Goal: Check status: Check status

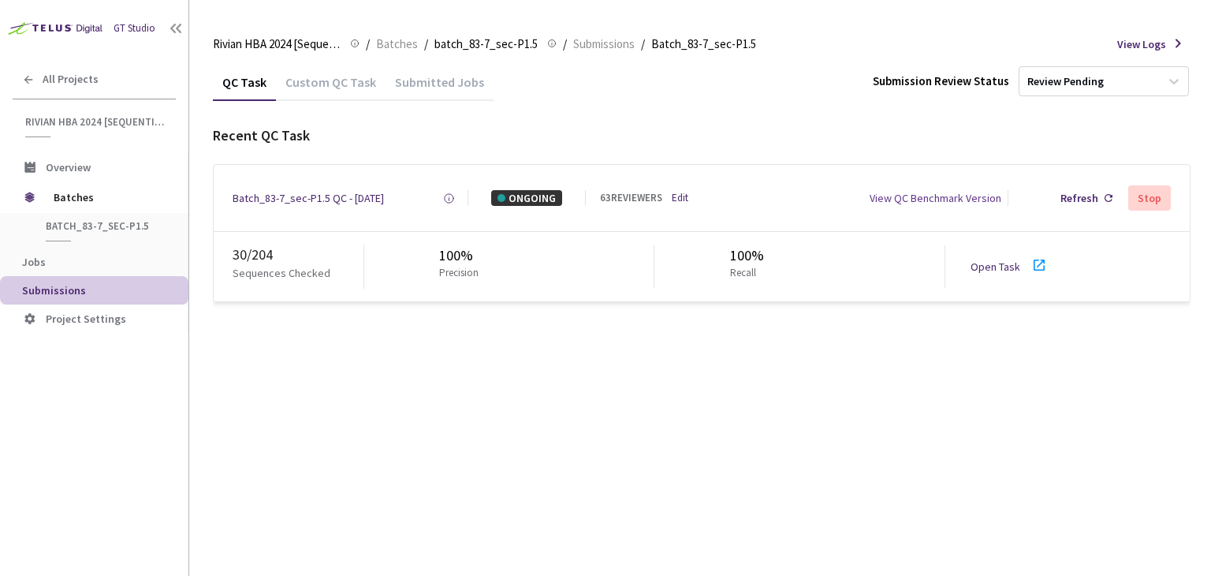
click at [991, 270] on link "Open Task" at bounding box center [996, 266] width 50 height 14
click at [360, 193] on div "Batch_83-7_sec-P1.5 QC - [DATE]" at bounding box center [308, 198] width 151 height 16
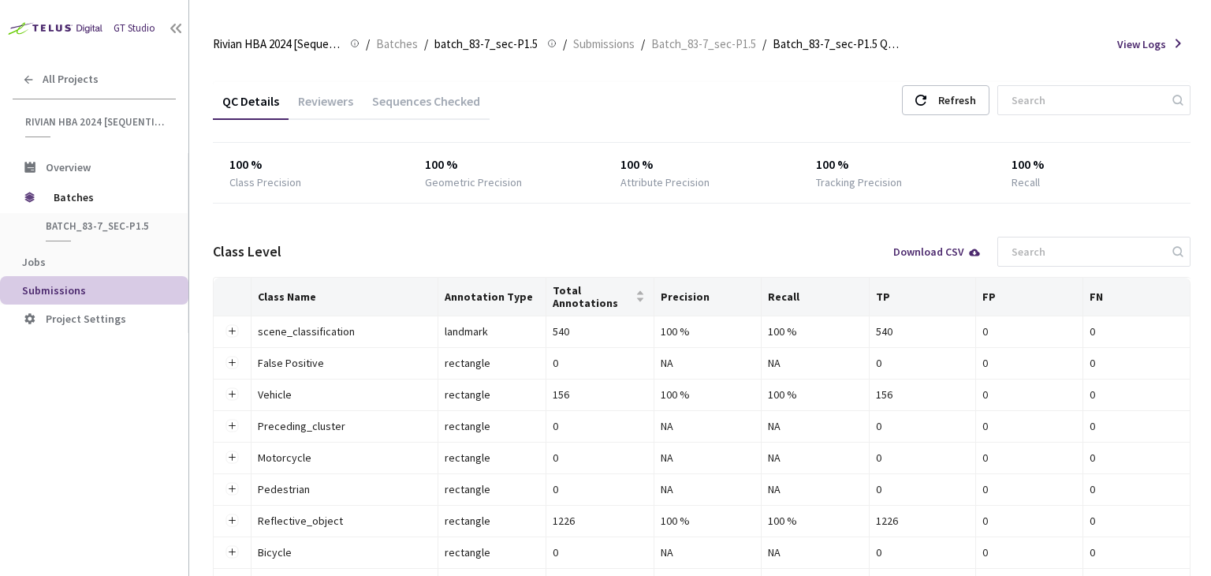
click at [330, 112] on div "Reviewers" at bounding box center [326, 106] width 74 height 27
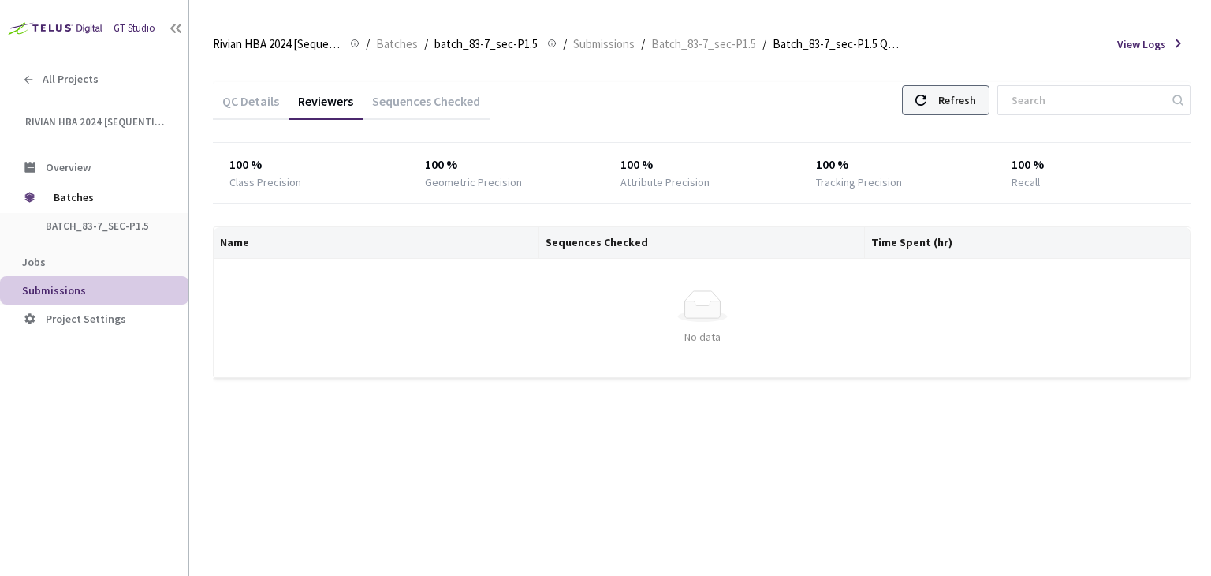
click at [960, 102] on div "Refresh" at bounding box center [957, 100] width 38 height 28
click at [963, 92] on div "Refresh" at bounding box center [957, 100] width 38 height 28
click at [965, 92] on div "Refresh" at bounding box center [957, 100] width 38 height 28
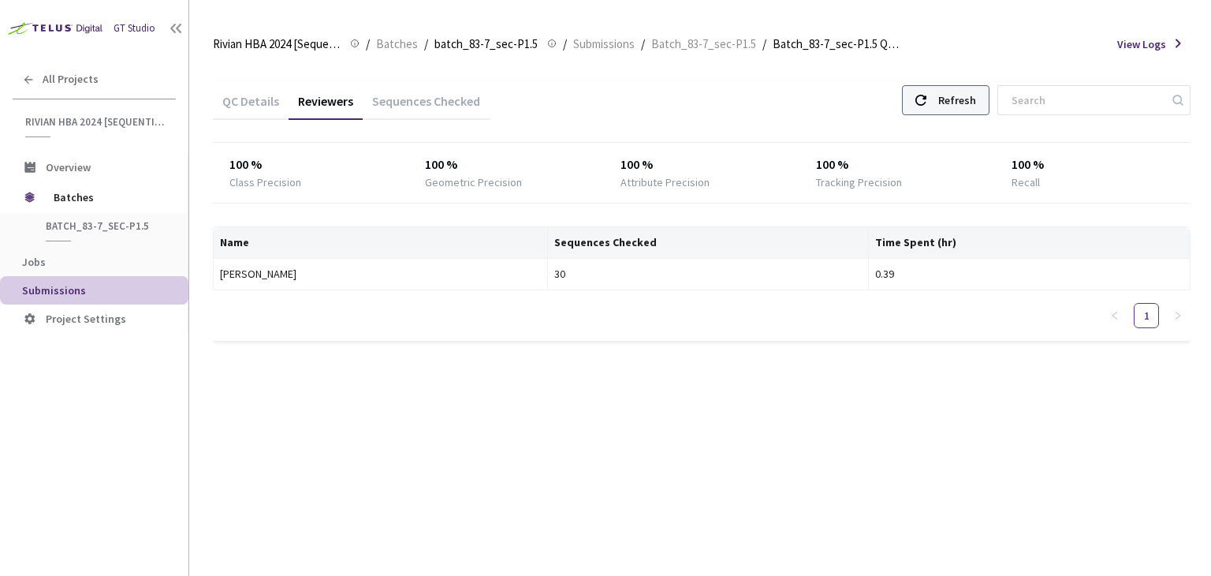
click at [965, 92] on div "Refresh" at bounding box center [957, 100] width 38 height 28
click at [970, 94] on div "Refresh" at bounding box center [957, 100] width 38 height 28
click at [946, 104] on div "Refresh" at bounding box center [946, 100] width 88 height 30
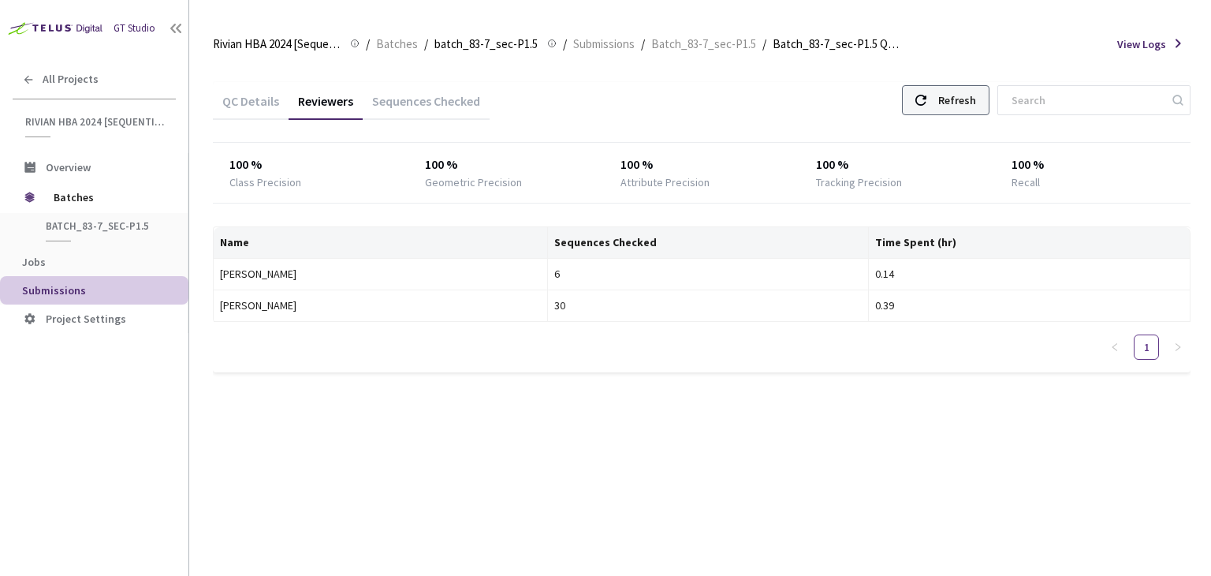
click at [975, 103] on div "Refresh" at bounding box center [957, 100] width 38 height 28
click at [960, 114] on div "Refresh" at bounding box center [946, 100] width 88 height 30
click at [926, 95] on icon at bounding box center [920, 100] width 11 height 11
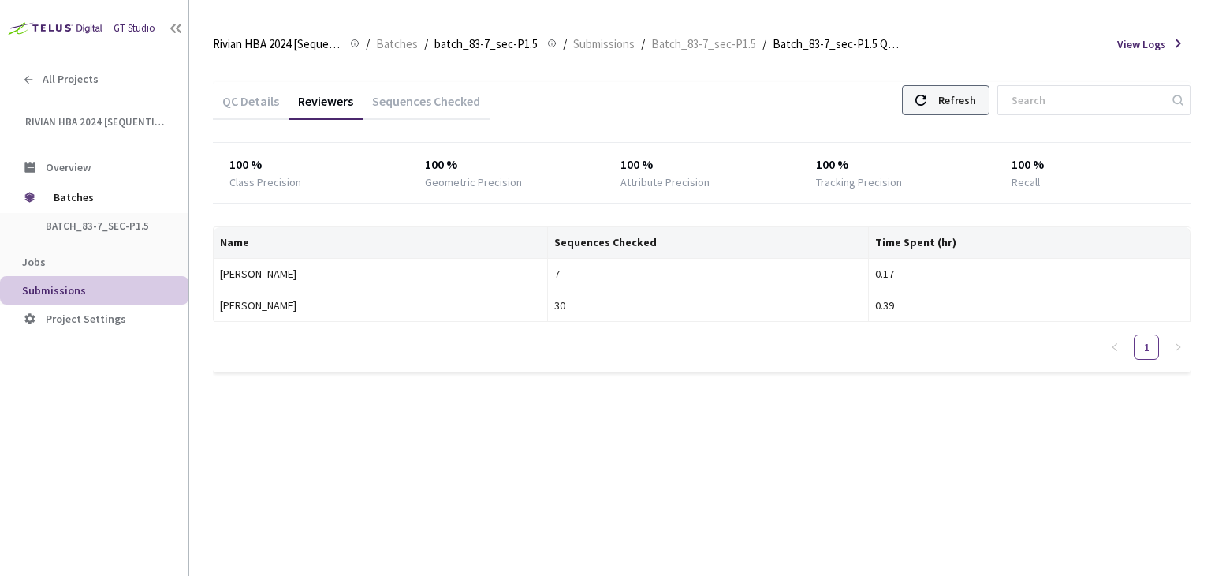
click at [926, 95] on icon at bounding box center [920, 100] width 11 height 11
click at [949, 97] on div "Refresh" at bounding box center [946, 100] width 88 height 30
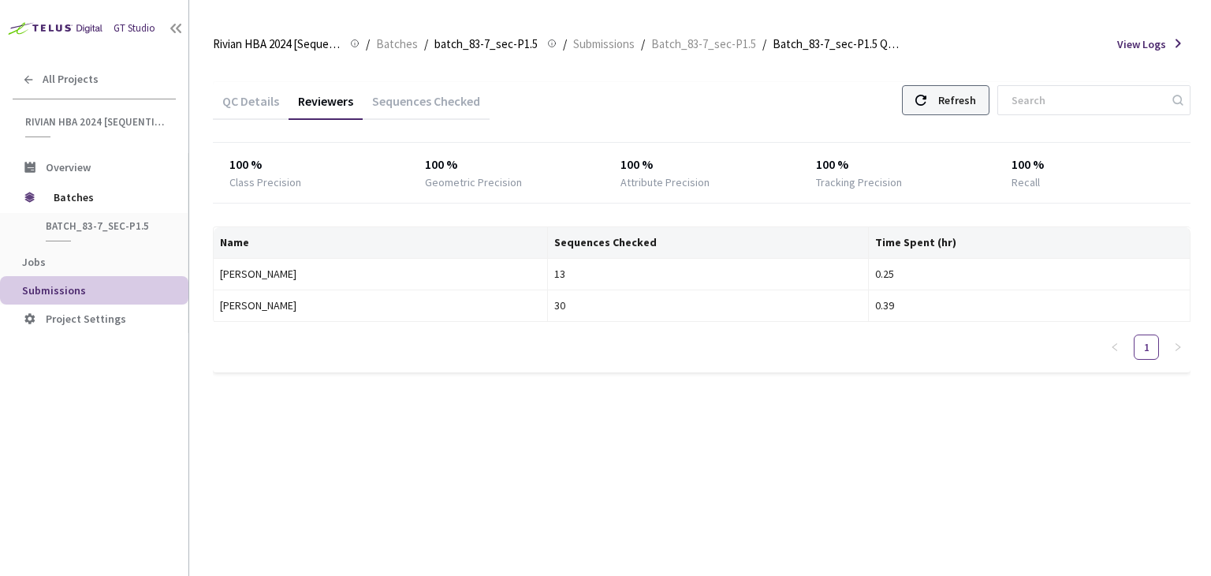
click at [952, 97] on div "Refresh" at bounding box center [946, 100] width 88 height 30
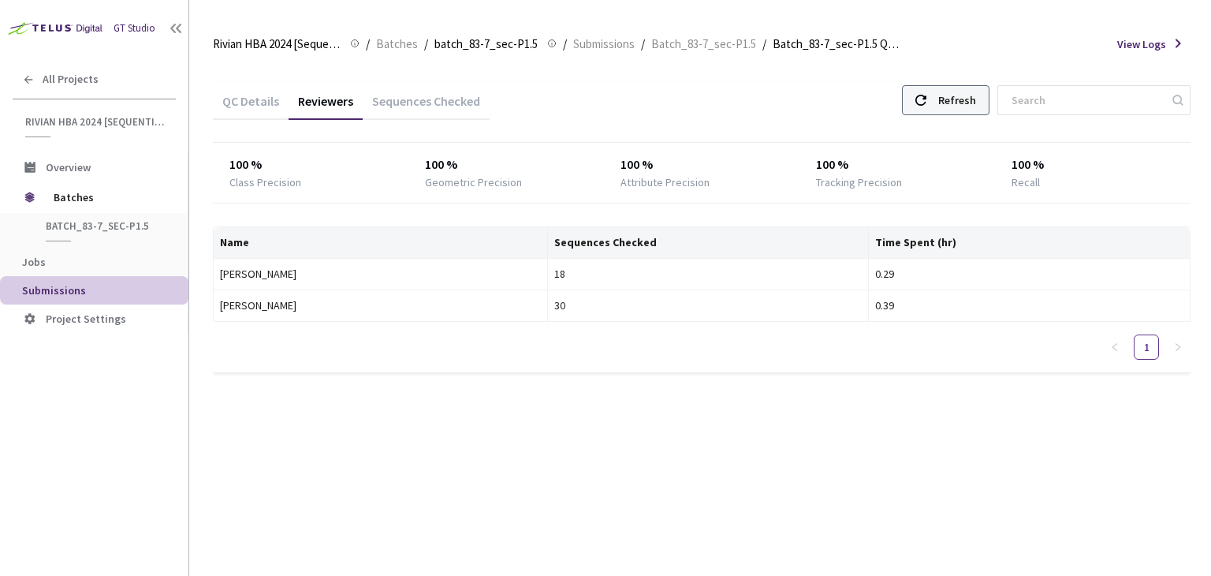
click at [952, 97] on div "Refresh" at bounding box center [946, 100] width 88 height 30
click at [971, 96] on div "Refresh" at bounding box center [957, 100] width 38 height 28
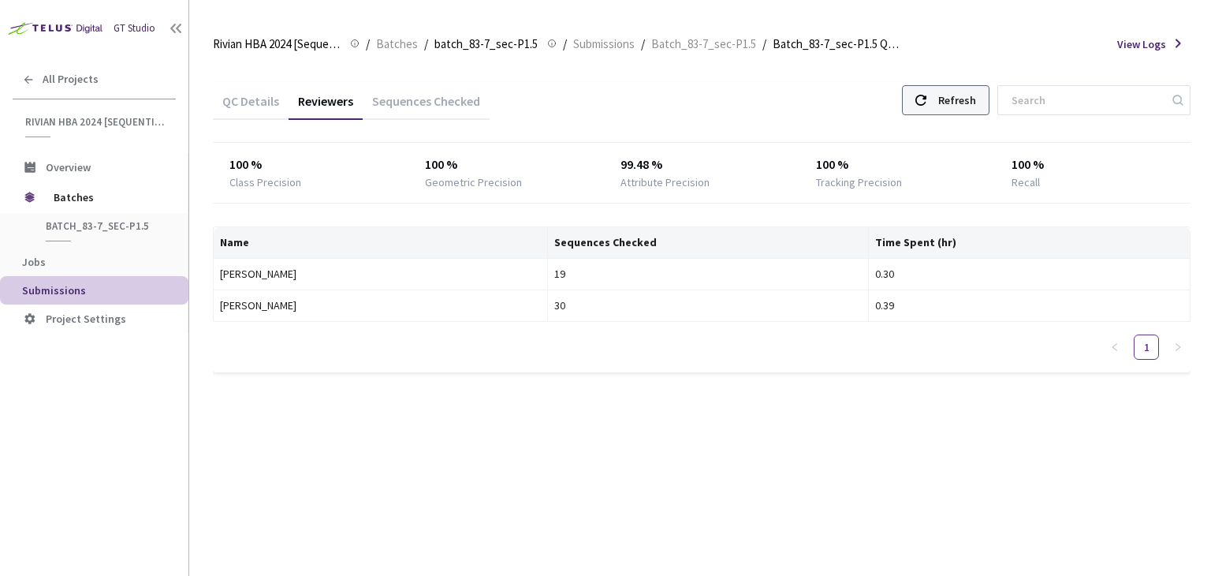
click at [976, 103] on div "Refresh" at bounding box center [957, 100] width 38 height 28
click at [976, 99] on div "Refresh" at bounding box center [957, 100] width 38 height 28
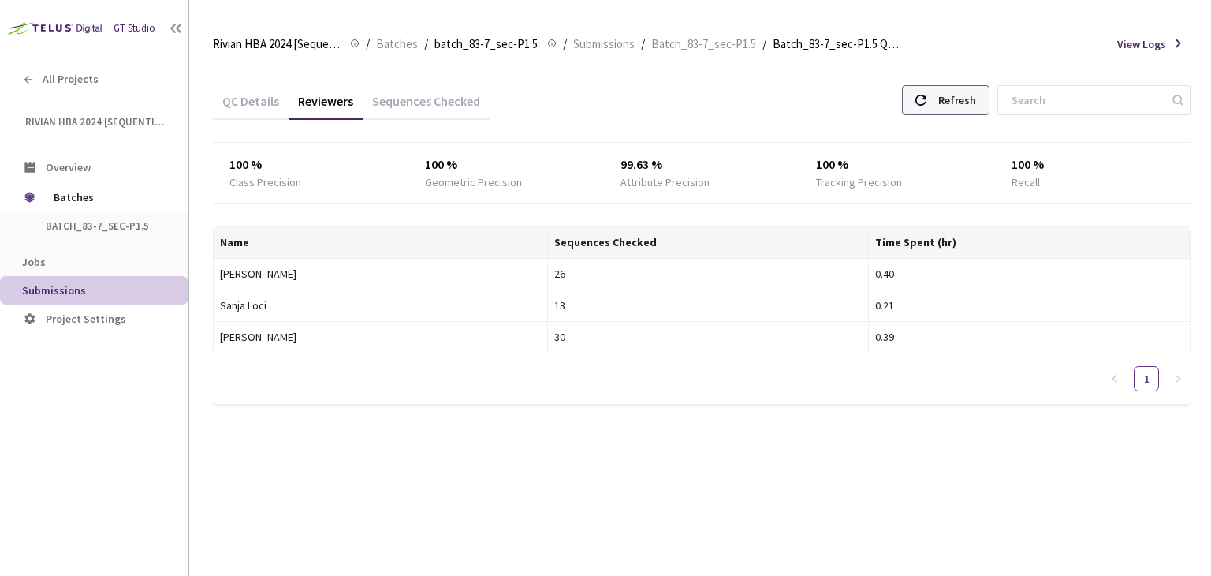
click at [971, 93] on div "Refresh" at bounding box center [957, 100] width 38 height 28
click at [976, 86] on div "Refresh" at bounding box center [957, 100] width 38 height 28
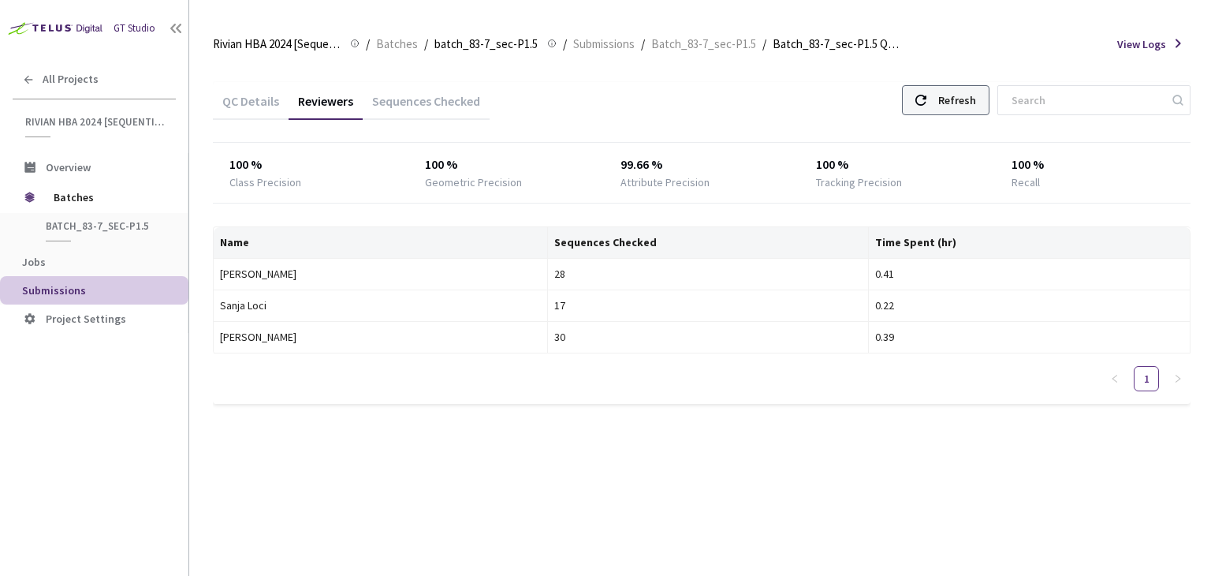
click at [976, 86] on div "Refresh" at bounding box center [957, 100] width 38 height 28
click at [948, 95] on div "Refresh" at bounding box center [946, 100] width 88 height 30
